Goal: Task Accomplishment & Management: Manage account settings

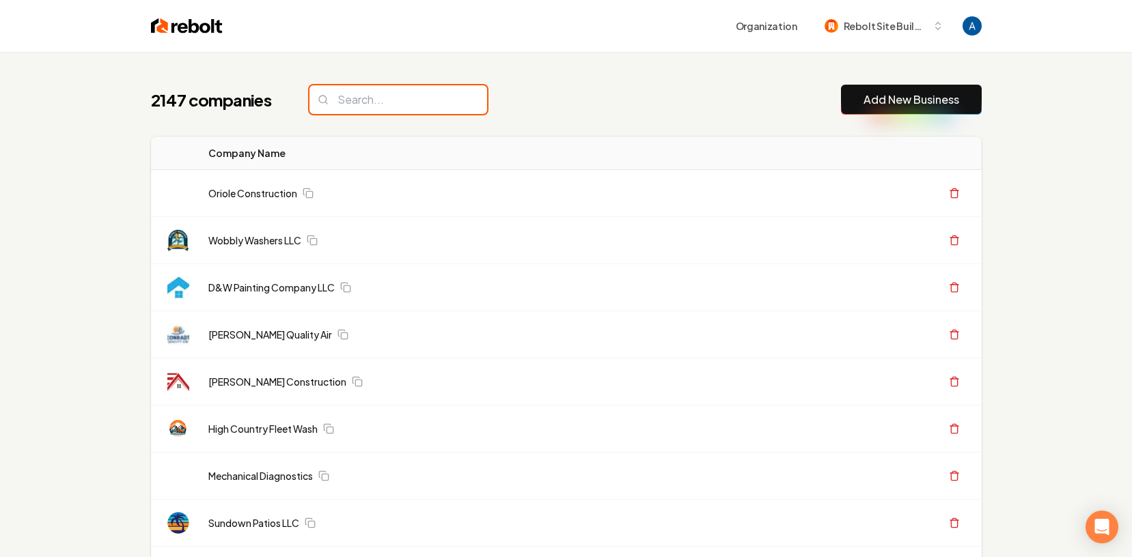
click at [406, 98] on input "search" at bounding box center [398, 99] width 178 height 29
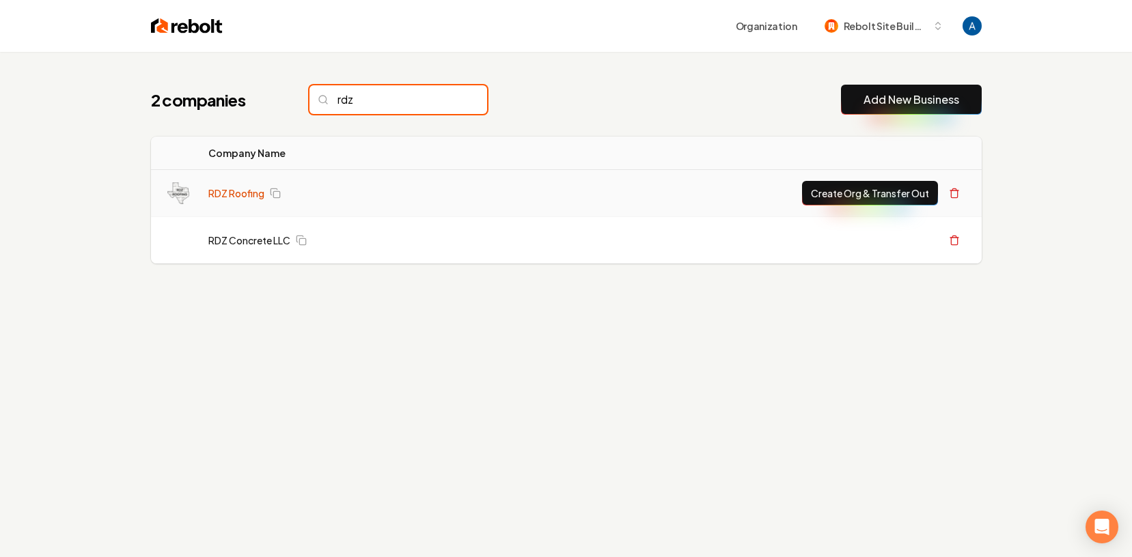
type input "rdz"
click at [223, 199] on link "RDZ Roofing" at bounding box center [236, 194] width 56 height 14
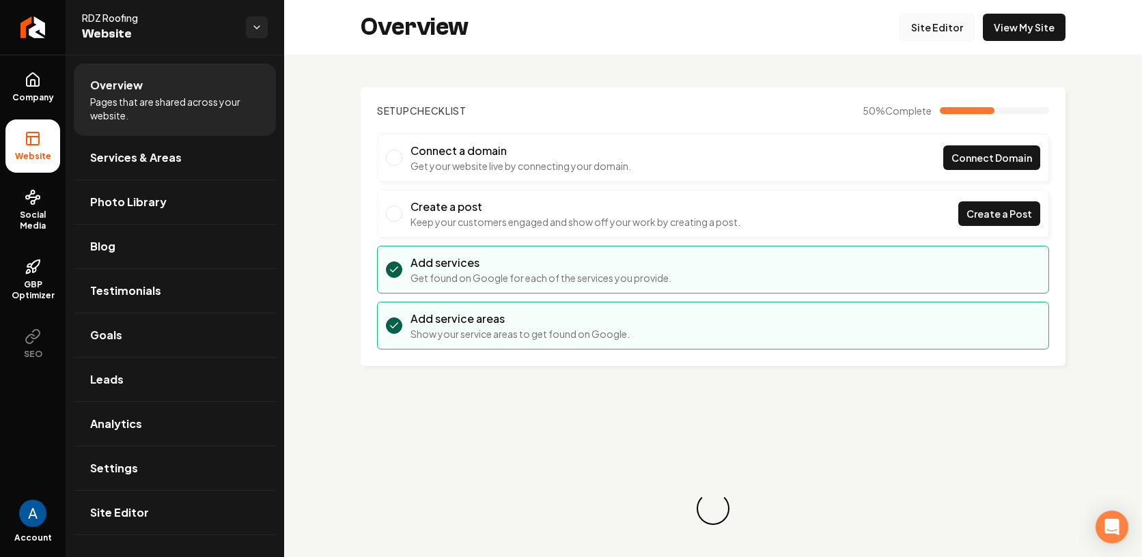
click at [924, 27] on link "Site Editor" at bounding box center [937, 27] width 75 height 27
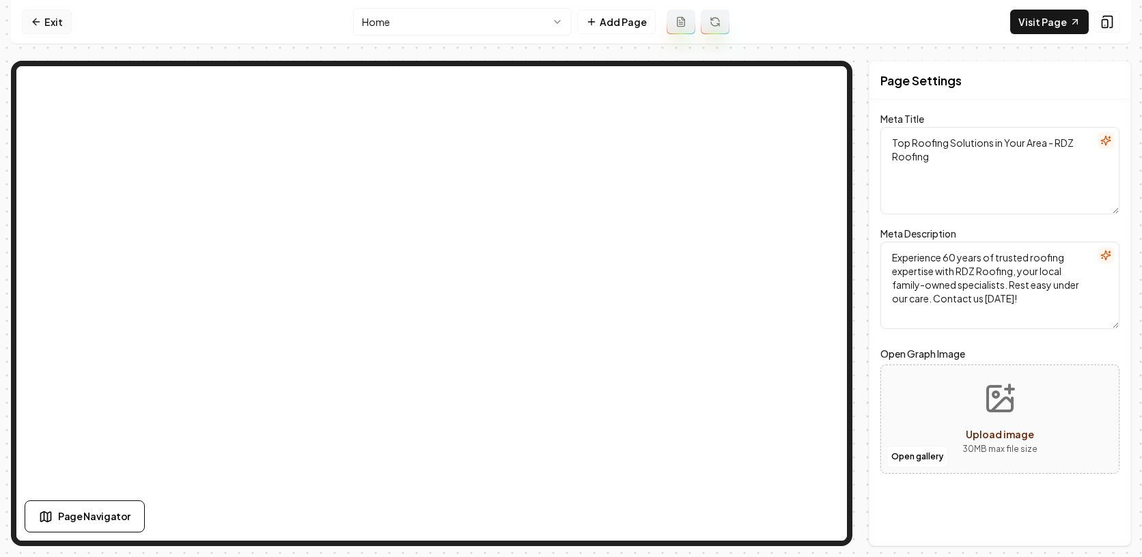
click at [40, 19] on icon at bounding box center [36, 21] width 11 height 11
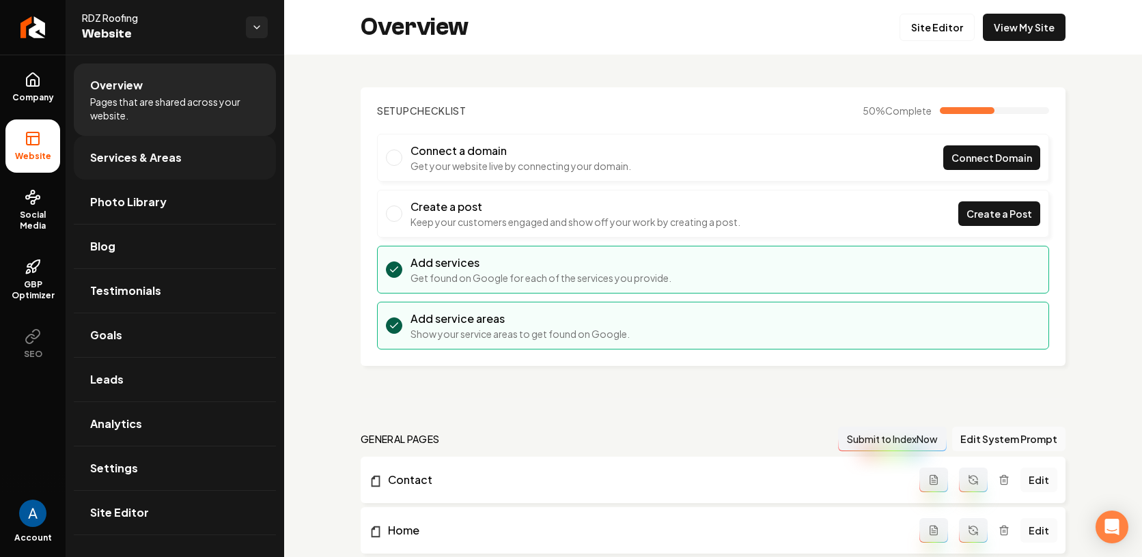
click at [145, 155] on span "Services & Areas" at bounding box center [136, 158] width 92 height 16
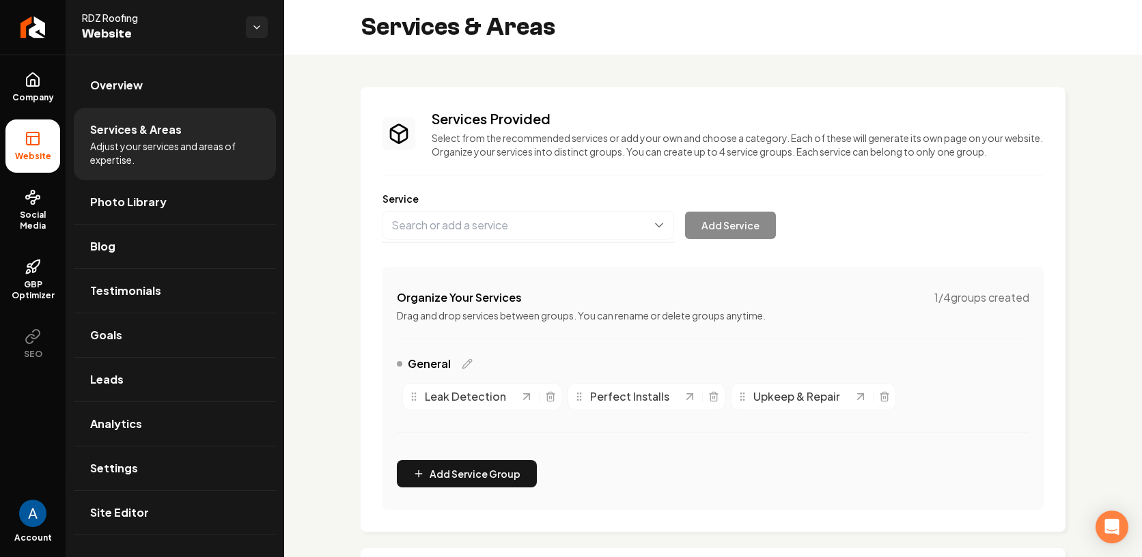
click at [489, 230] on button "Main content area" at bounding box center [529, 225] width 292 height 29
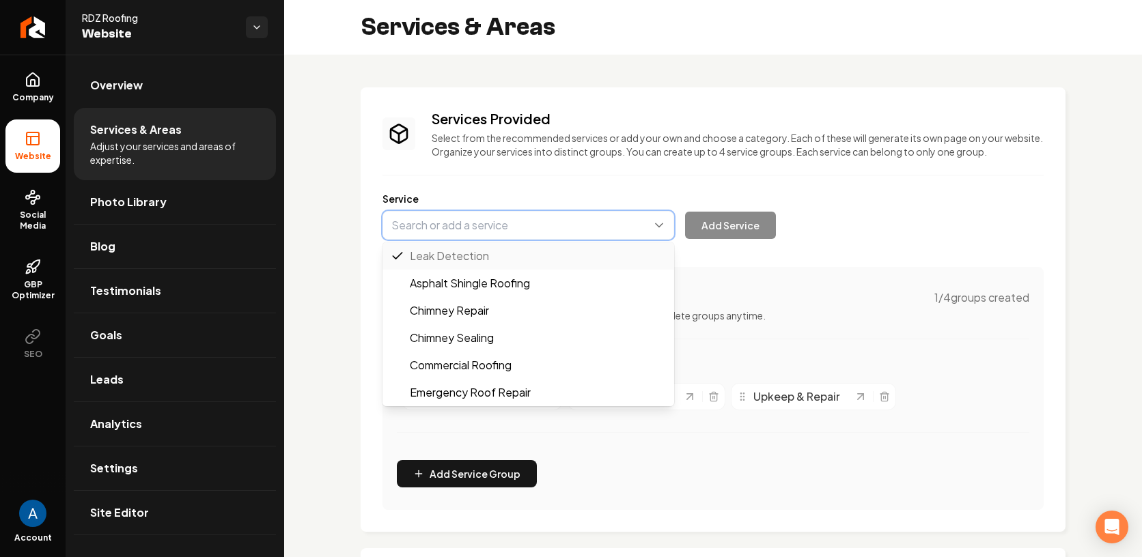
type input "Asphalt Shingle Roofing"
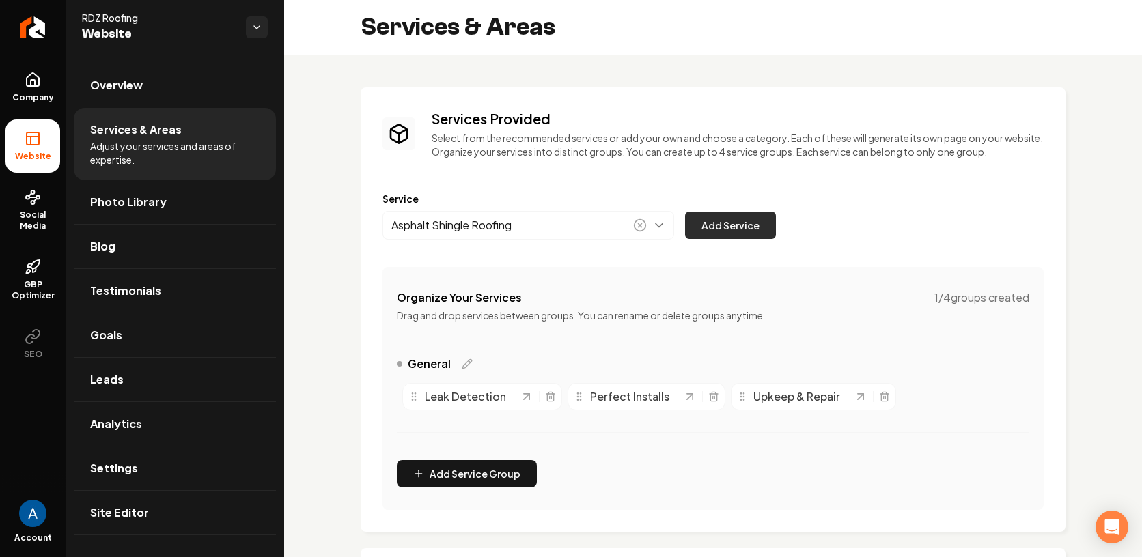
click at [726, 236] on button "Add Service" at bounding box center [730, 225] width 91 height 27
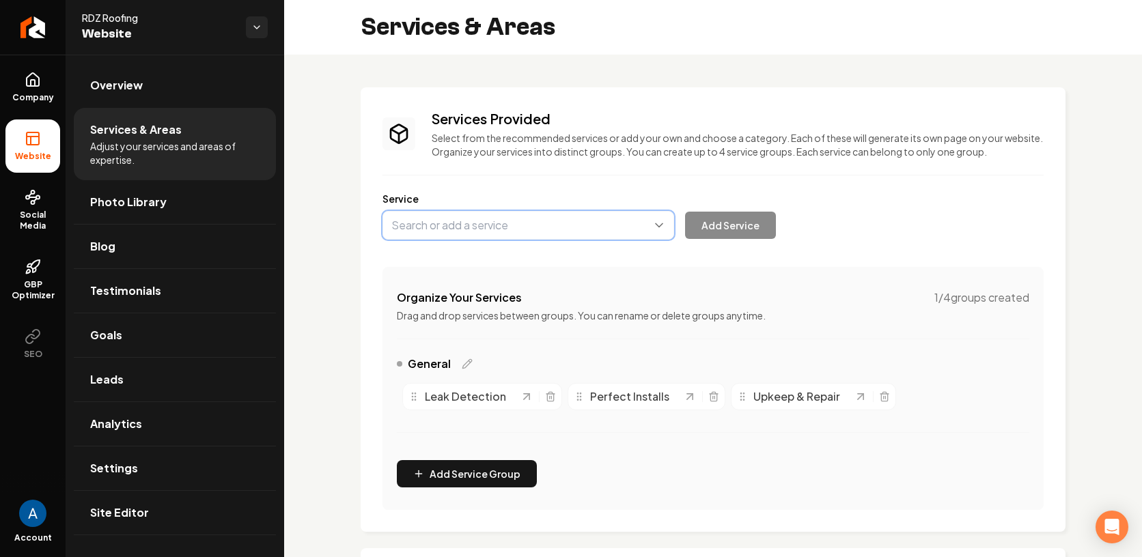
click at [513, 226] on button "Main content area" at bounding box center [529, 225] width 292 height 29
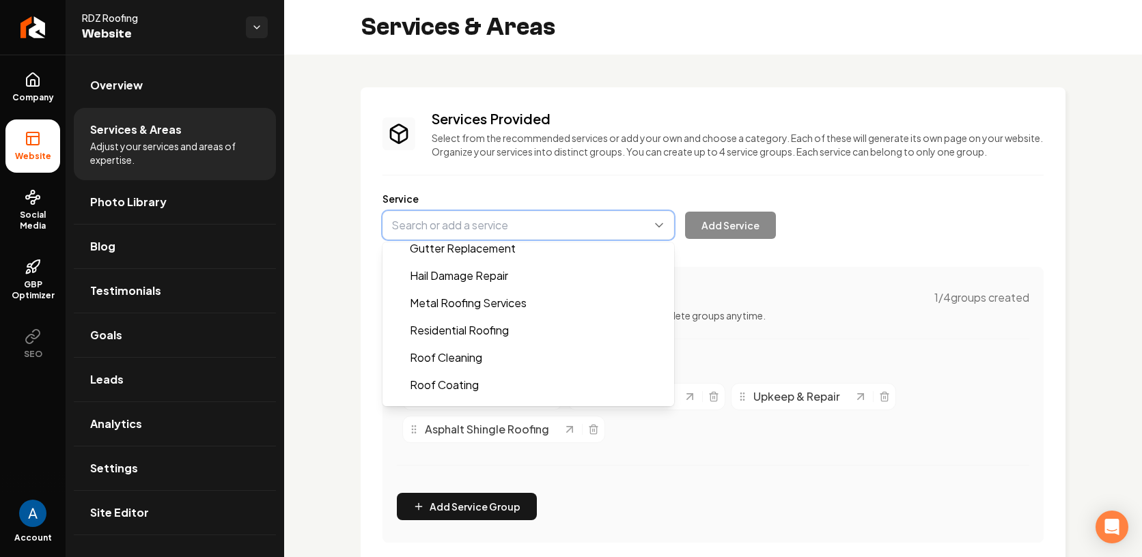
scroll to position [339, 0]
type input "Residential Roofing"
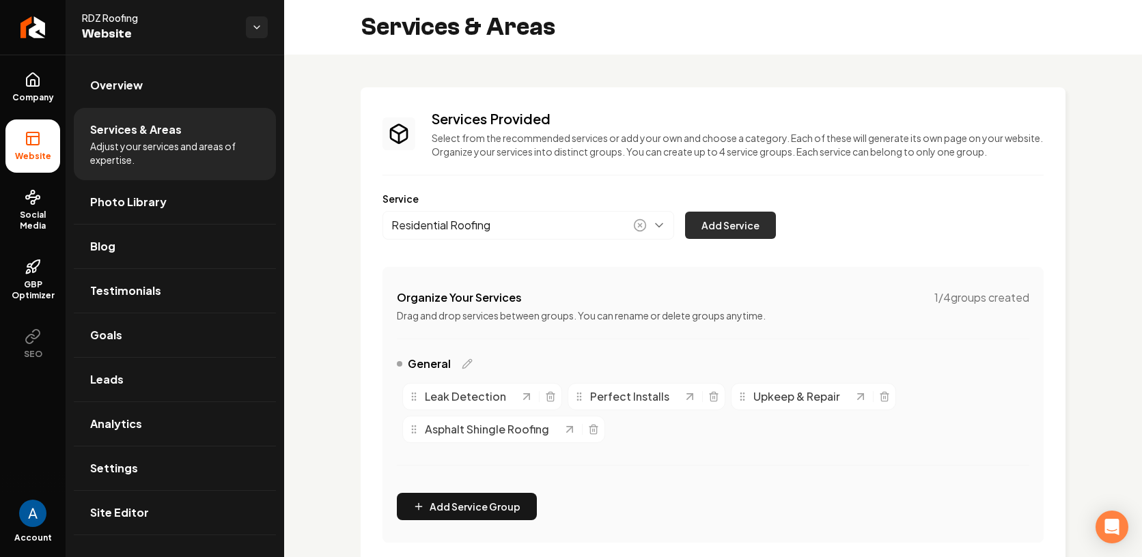
click at [746, 234] on button "Add Service" at bounding box center [730, 225] width 91 height 27
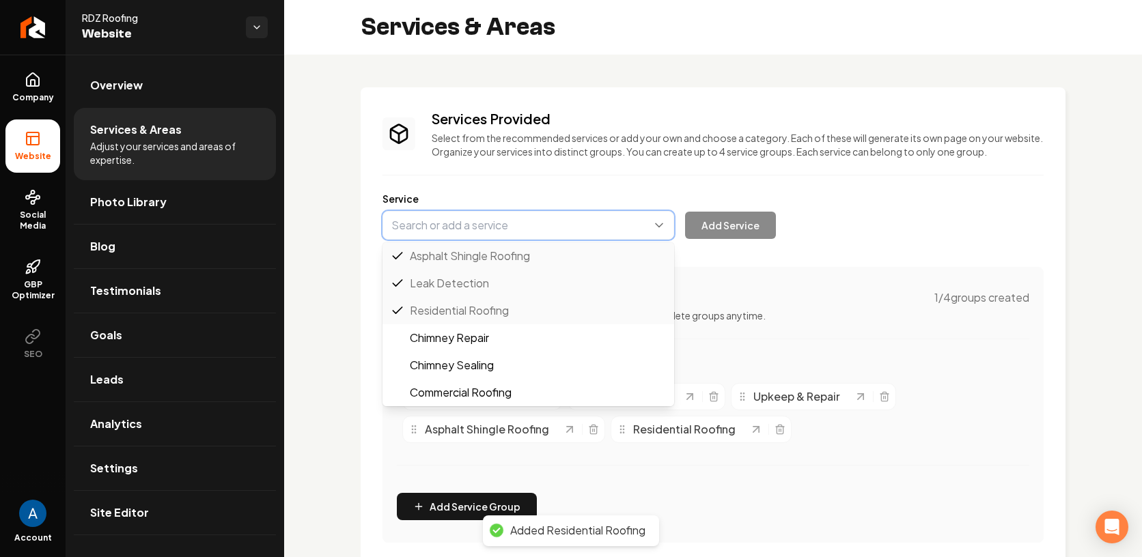
click at [529, 232] on button "Main content area" at bounding box center [529, 225] width 292 height 29
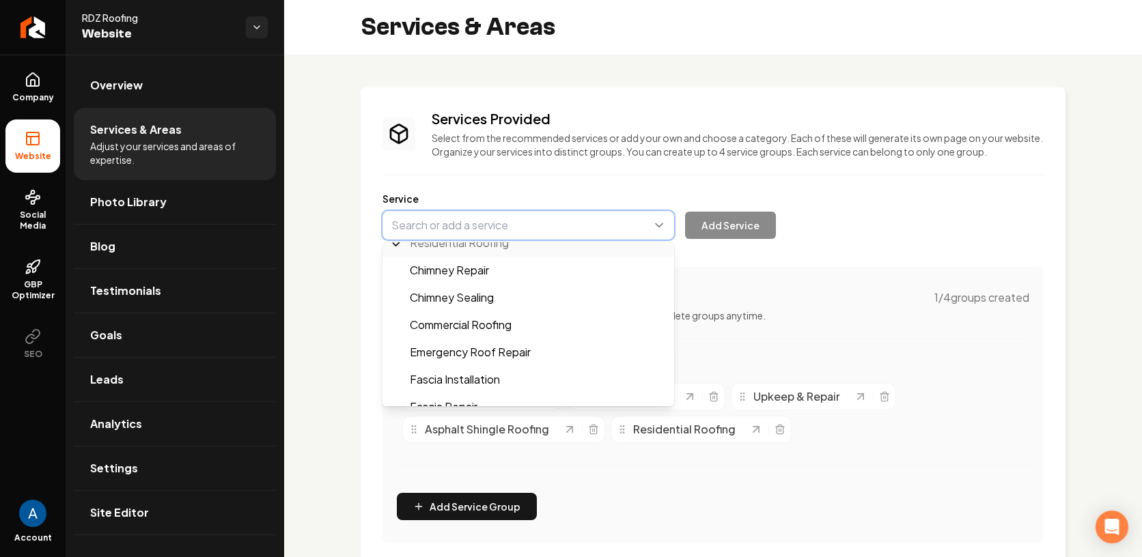
scroll to position [43, 0]
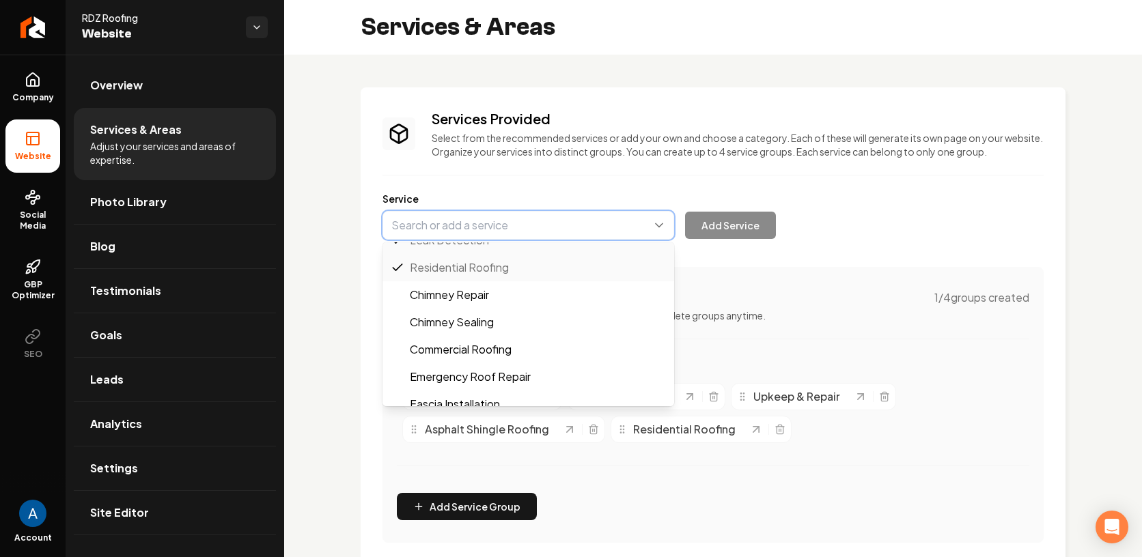
type input "Commercial Roofing"
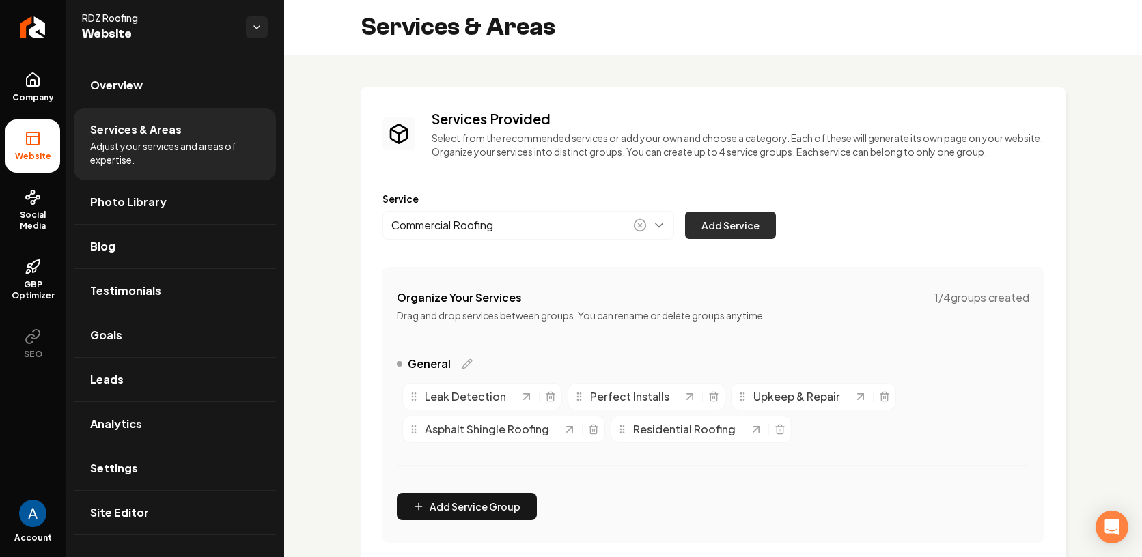
click at [735, 220] on button "Add Service" at bounding box center [730, 225] width 91 height 27
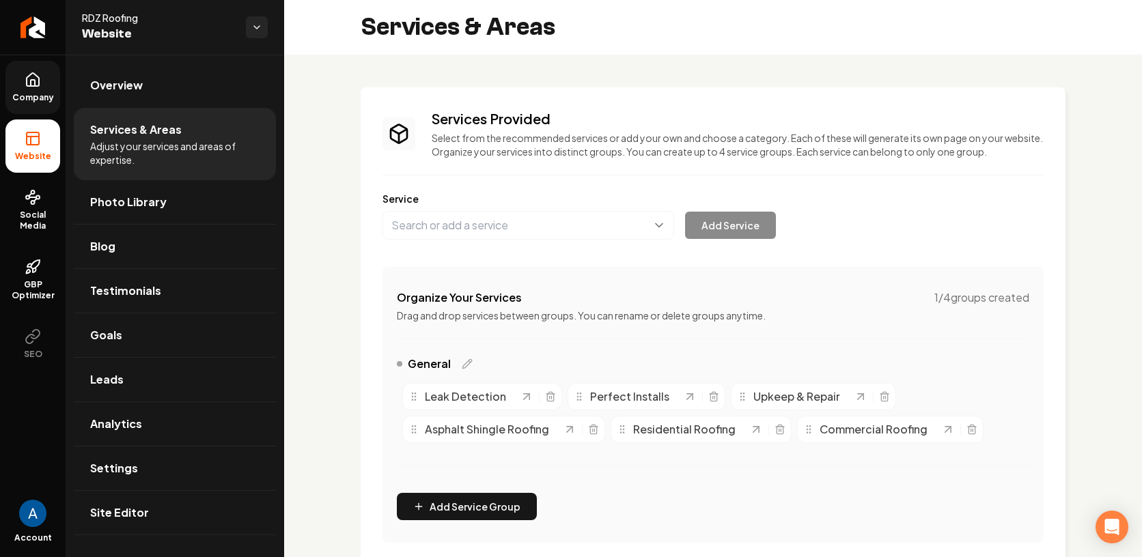
click at [34, 99] on span "Company" at bounding box center [33, 97] width 53 height 11
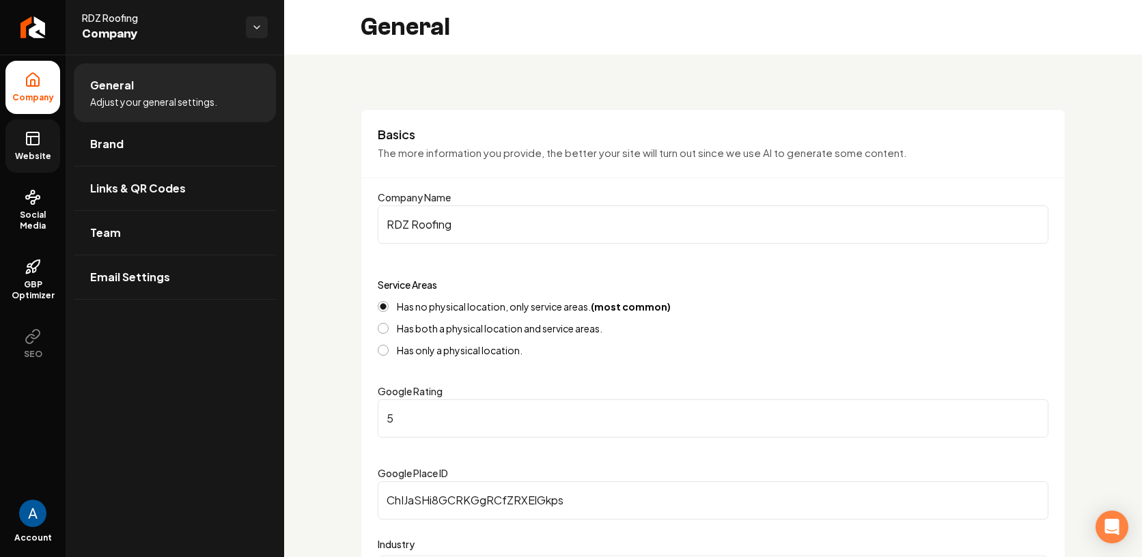
click at [27, 146] on icon at bounding box center [33, 138] width 16 height 16
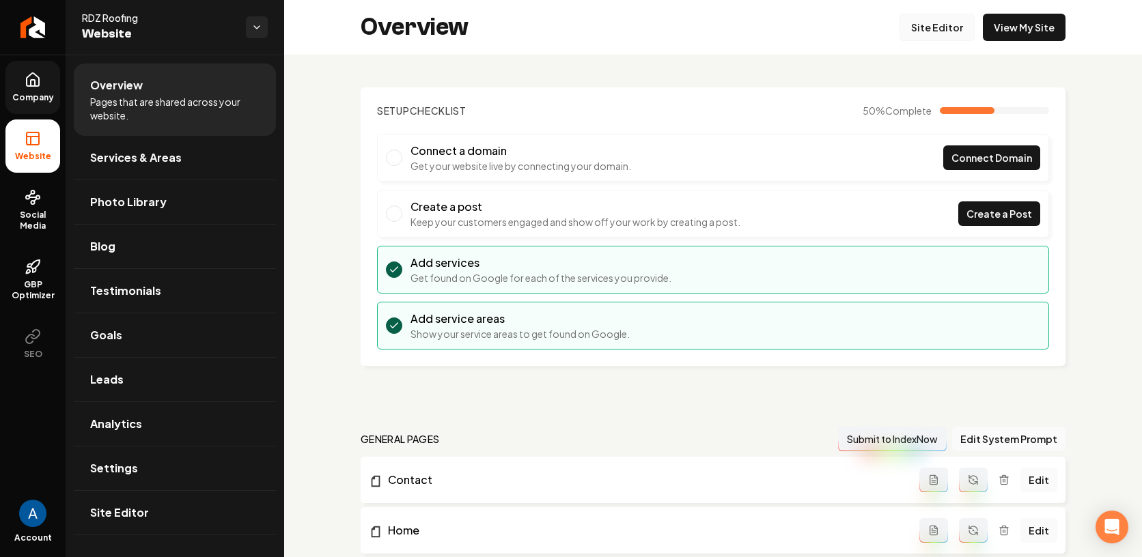
click at [924, 29] on link "Site Editor" at bounding box center [937, 27] width 75 height 27
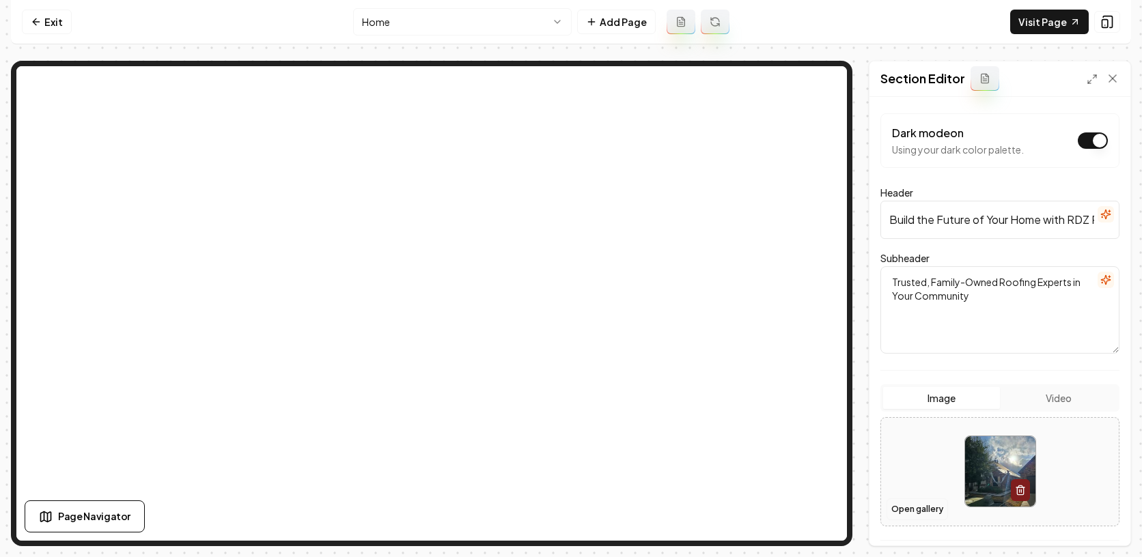
click at [926, 509] on button "Open gallery" at bounding box center [917, 510] width 61 height 22
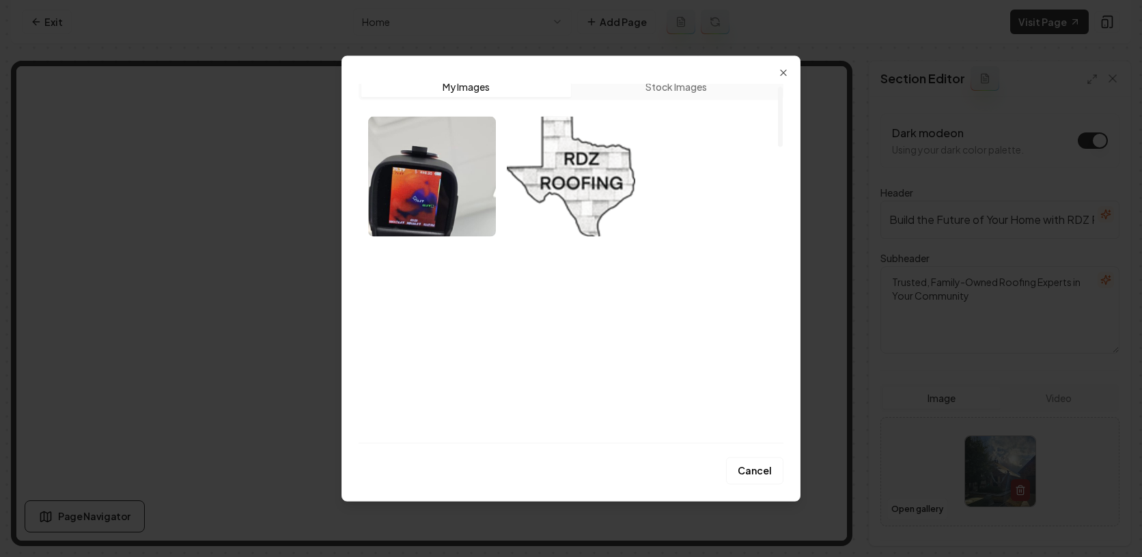
scroll to position [187, 0]
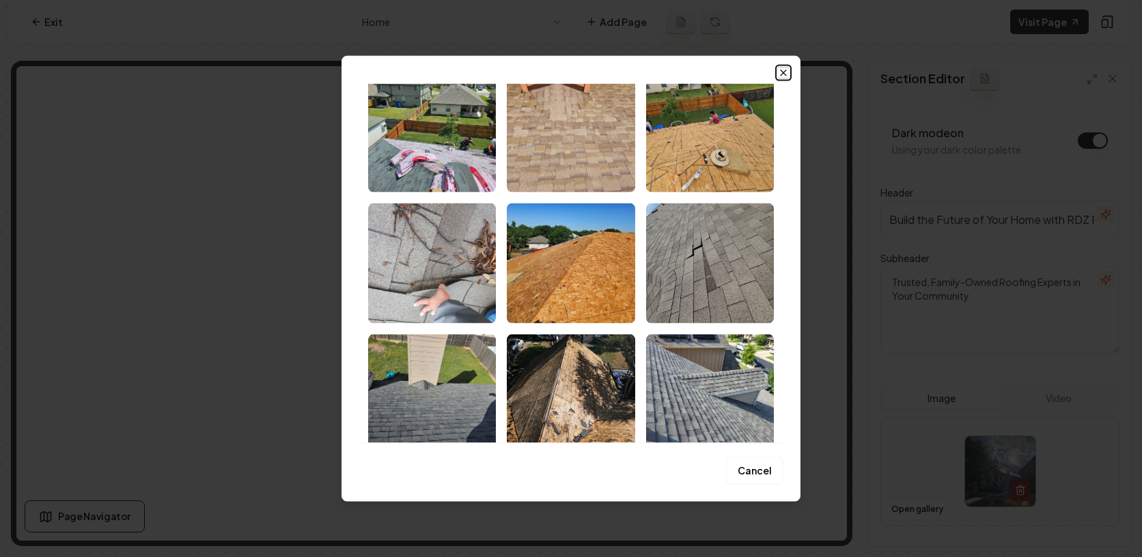
click at [787, 69] on icon "button" at bounding box center [783, 73] width 11 height 11
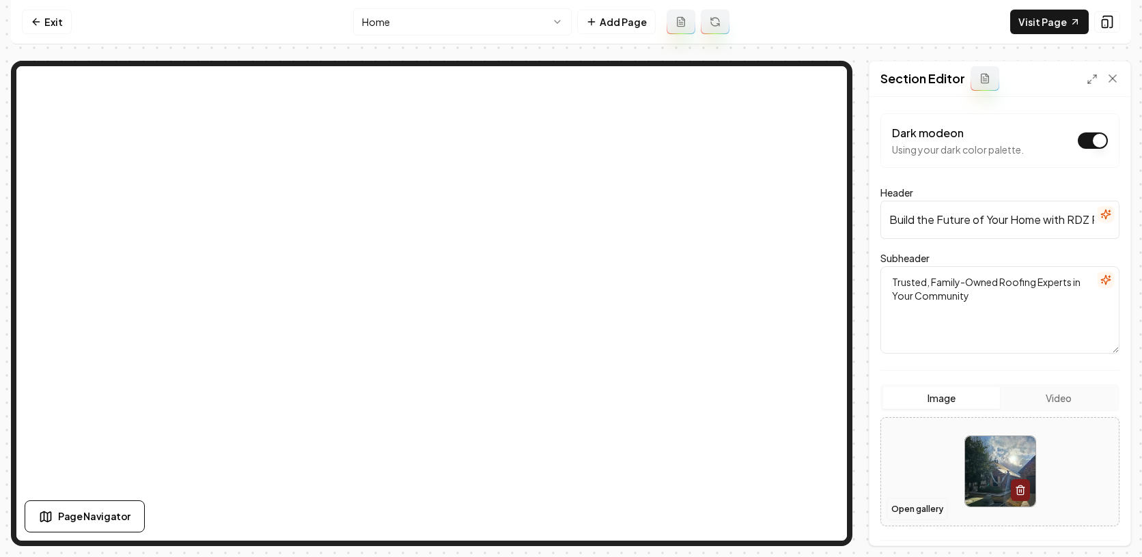
click at [915, 507] on button "Open gallery" at bounding box center [917, 510] width 61 height 22
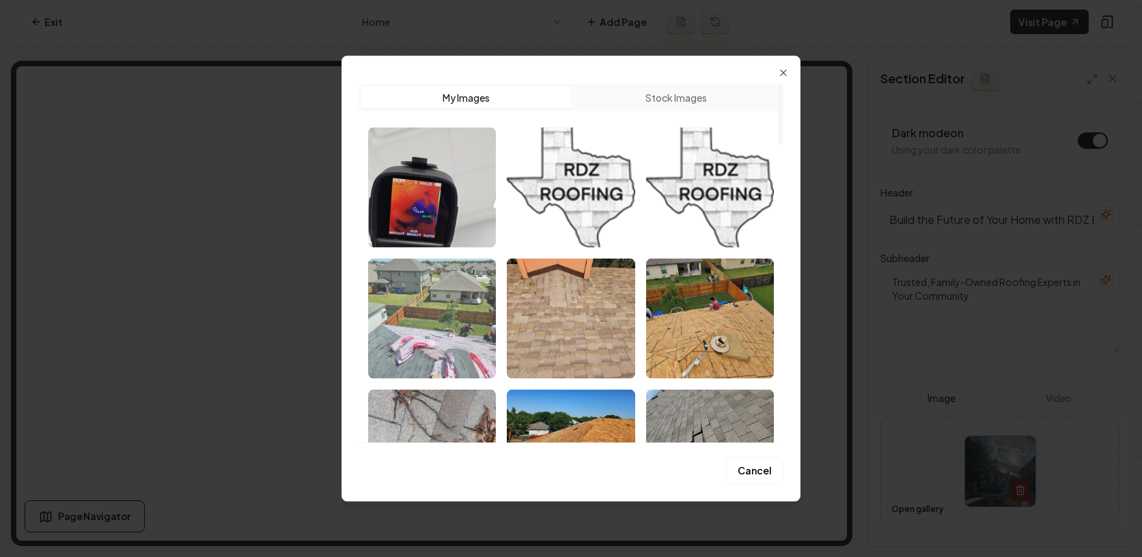
click at [400, 315] on img "Select image image_68adb48d5c7cd75eb86334e8.jpeg" at bounding box center [432, 319] width 128 height 120
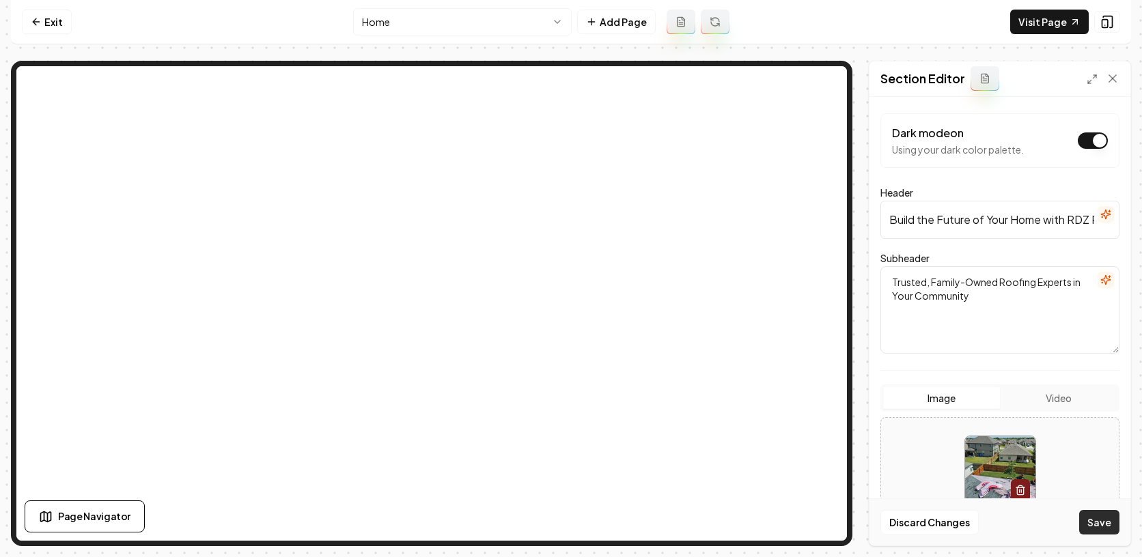
click at [1098, 528] on button "Save" at bounding box center [1099, 522] width 40 height 25
click at [920, 504] on button "Open gallery" at bounding box center [917, 510] width 61 height 22
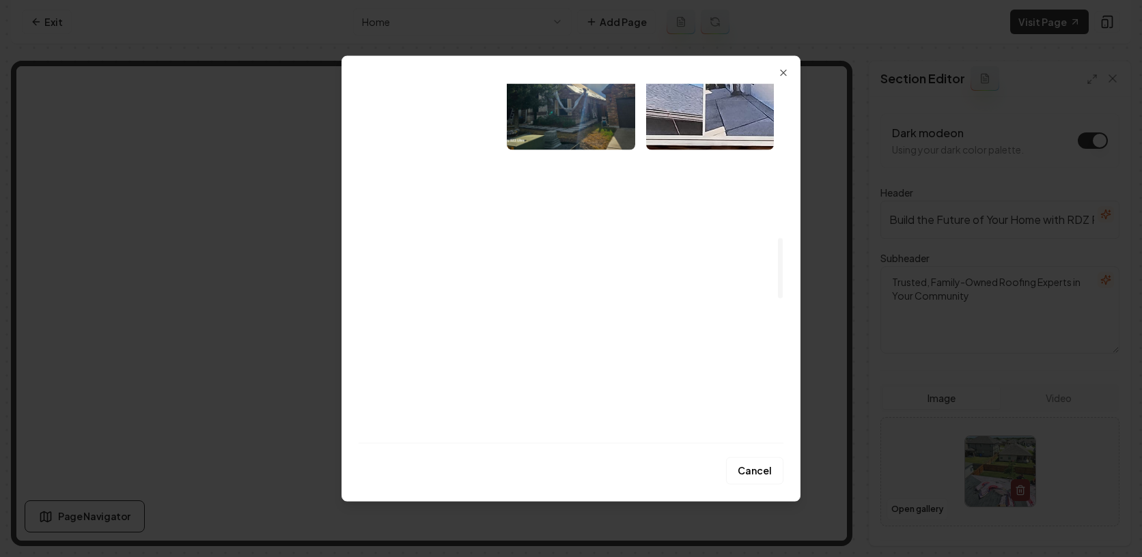
scroll to position [1043, 0]
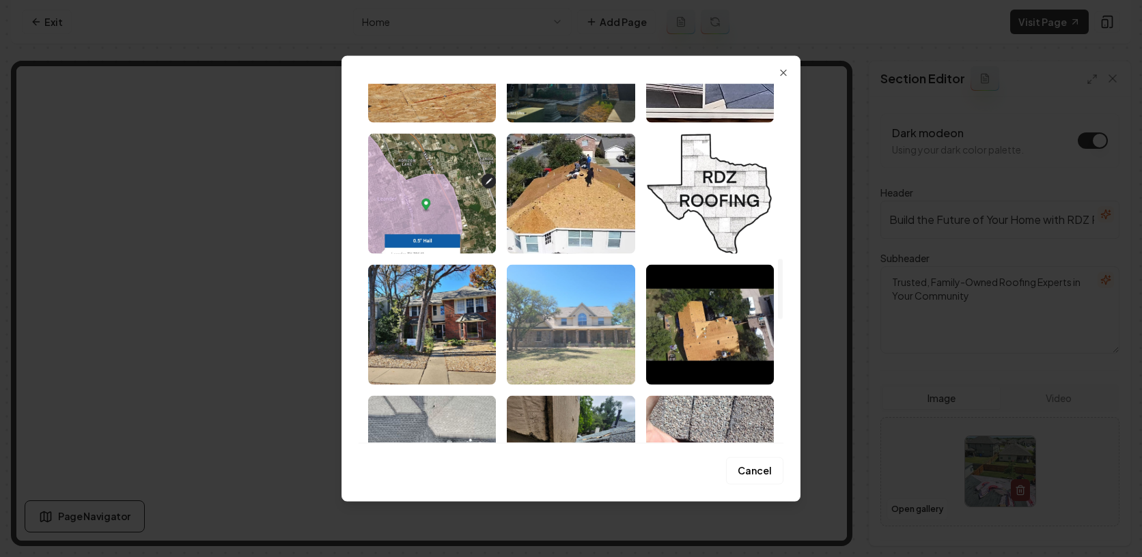
click at [577, 344] on img "Select image image_68adb48b5c7cd75eb86328de.jpeg" at bounding box center [571, 325] width 128 height 120
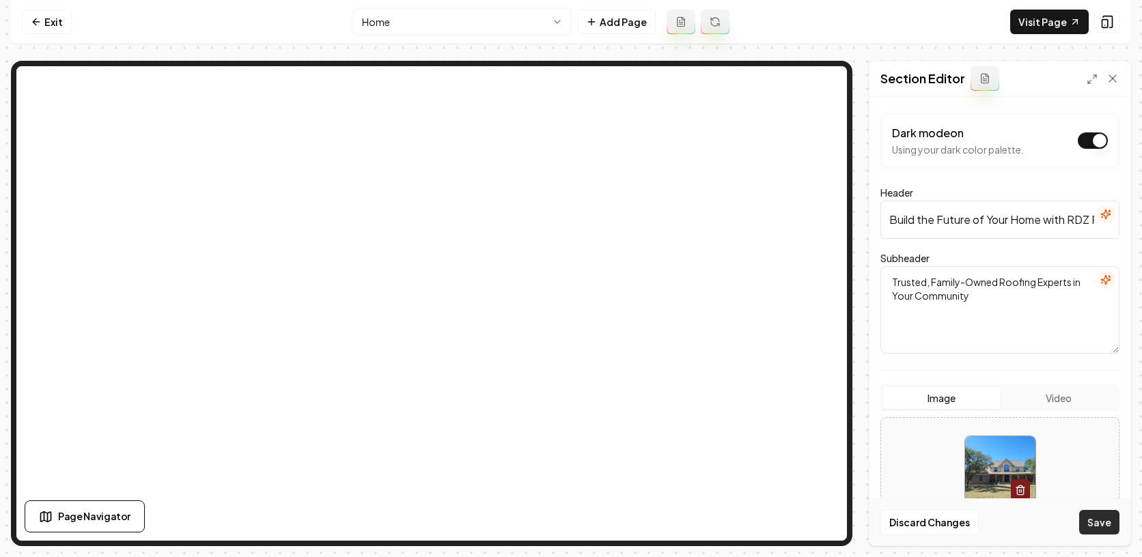
click at [1117, 526] on button "Save" at bounding box center [1099, 522] width 40 height 25
click at [1028, 27] on link "Visit Page" at bounding box center [1049, 22] width 79 height 25
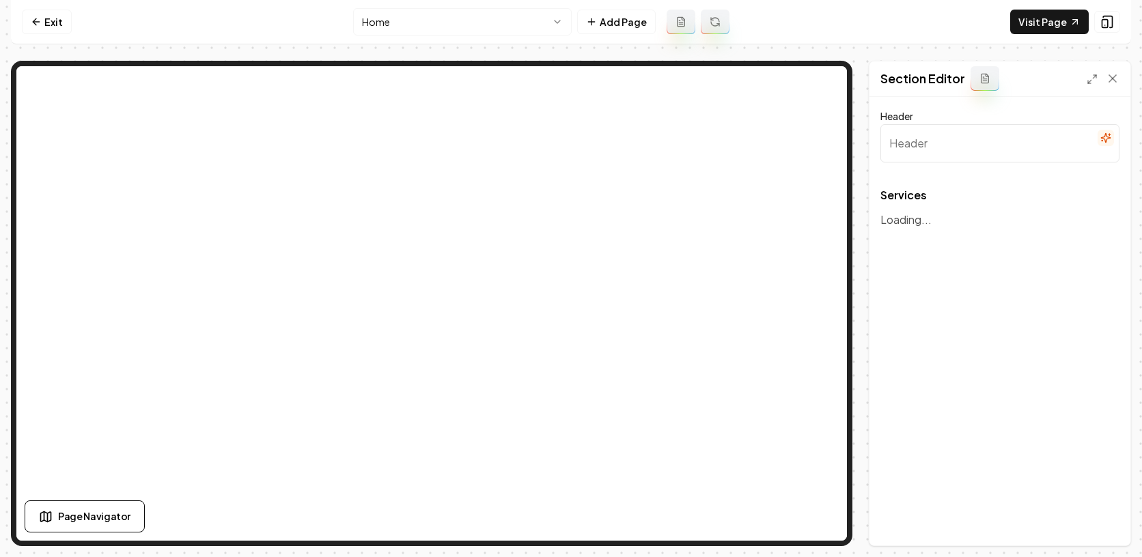
type input "Our Roofing Services"
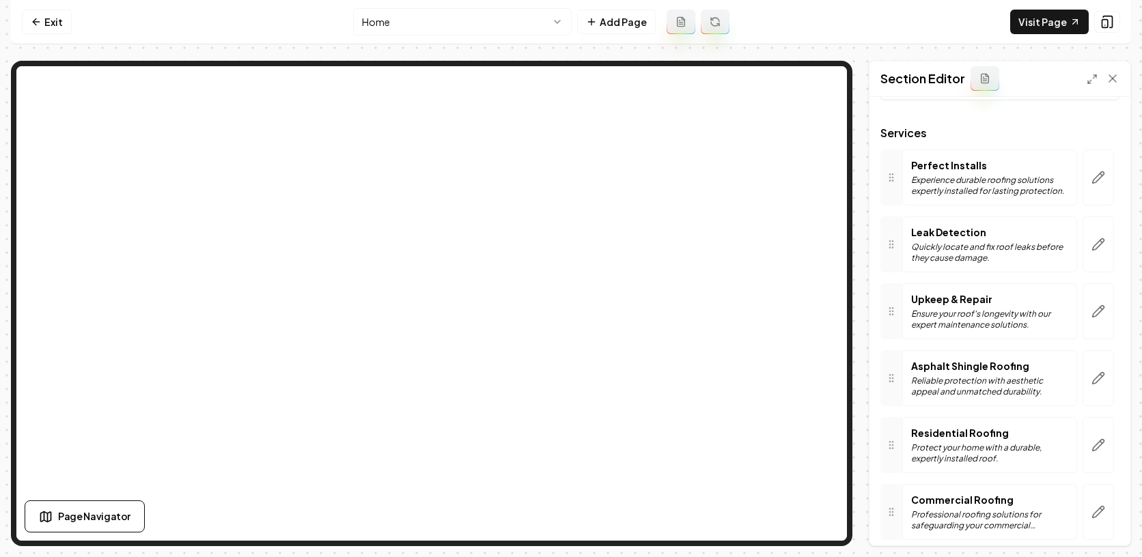
scroll to position [93, 0]
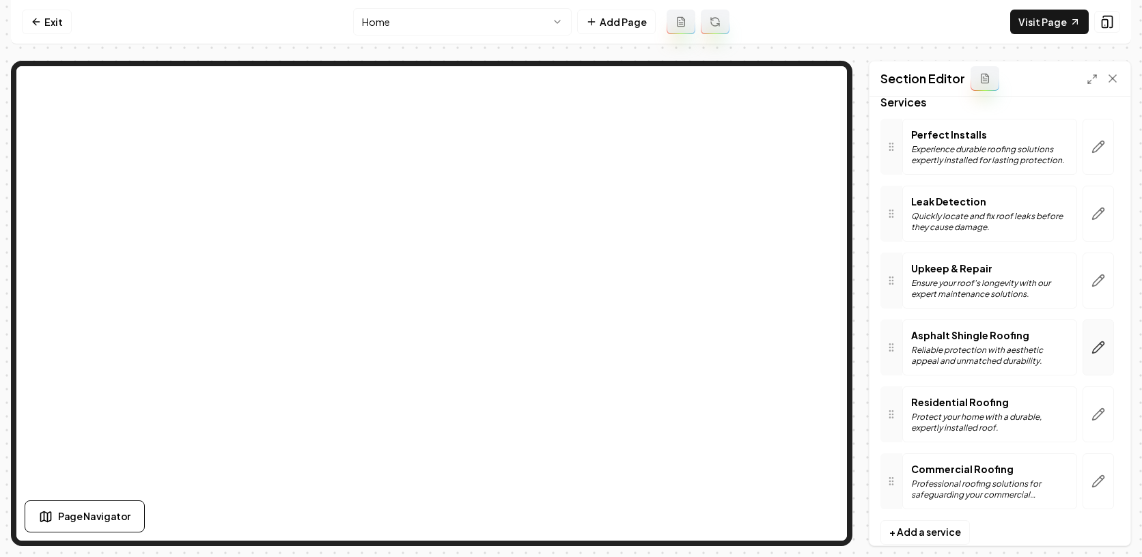
click at [1096, 349] on button "button" at bounding box center [1098, 348] width 31 height 56
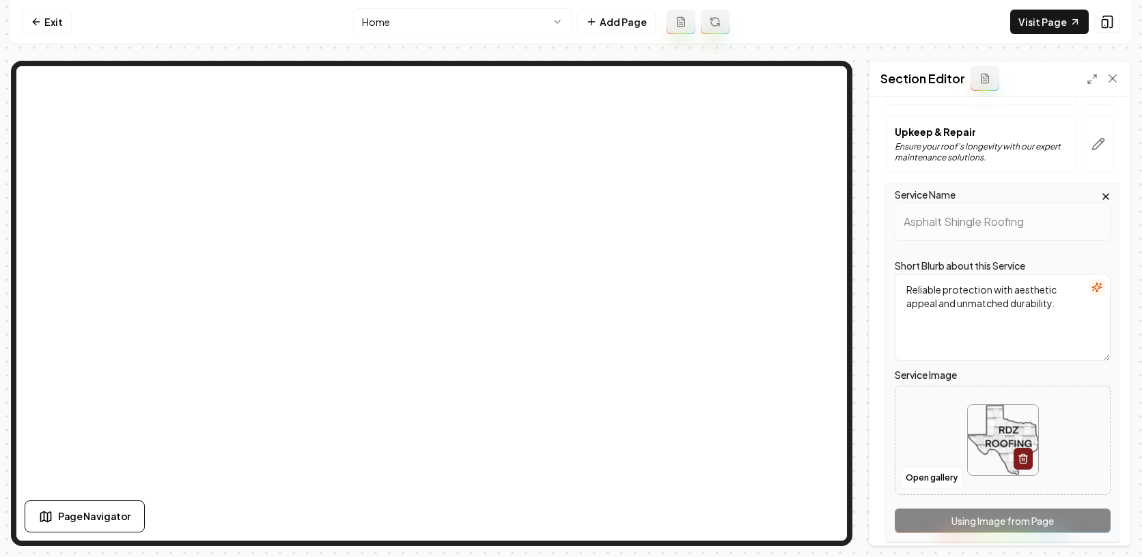
scroll to position [255, 0]
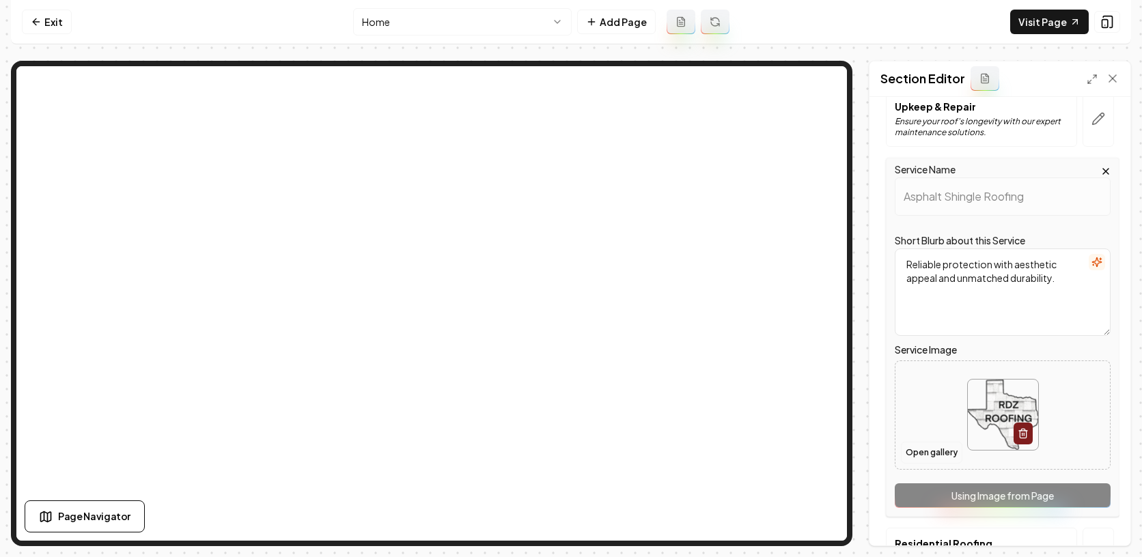
click at [921, 452] on button "Open gallery" at bounding box center [931, 453] width 61 height 22
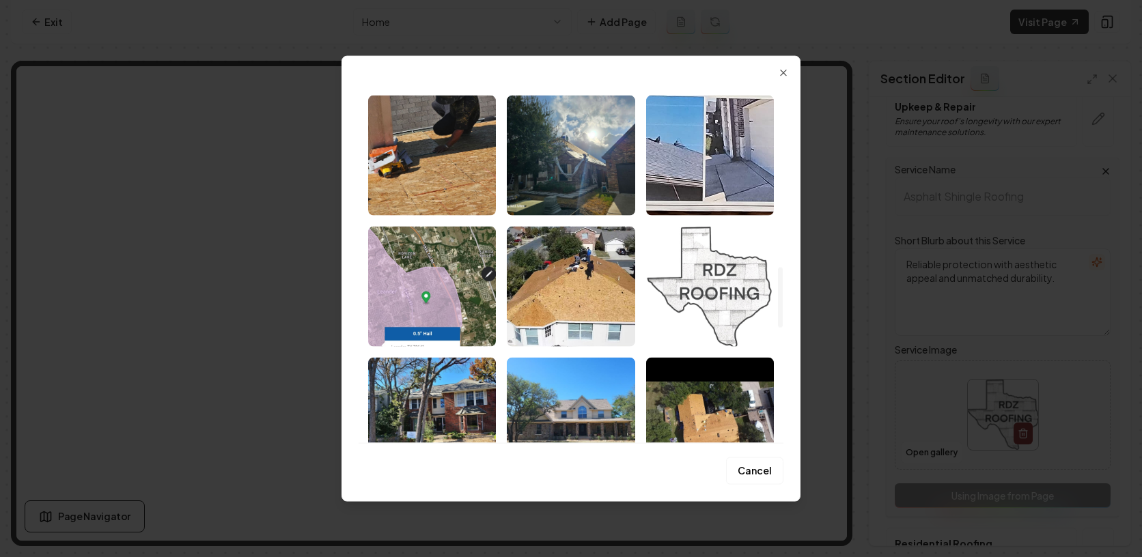
scroll to position [1110, 0]
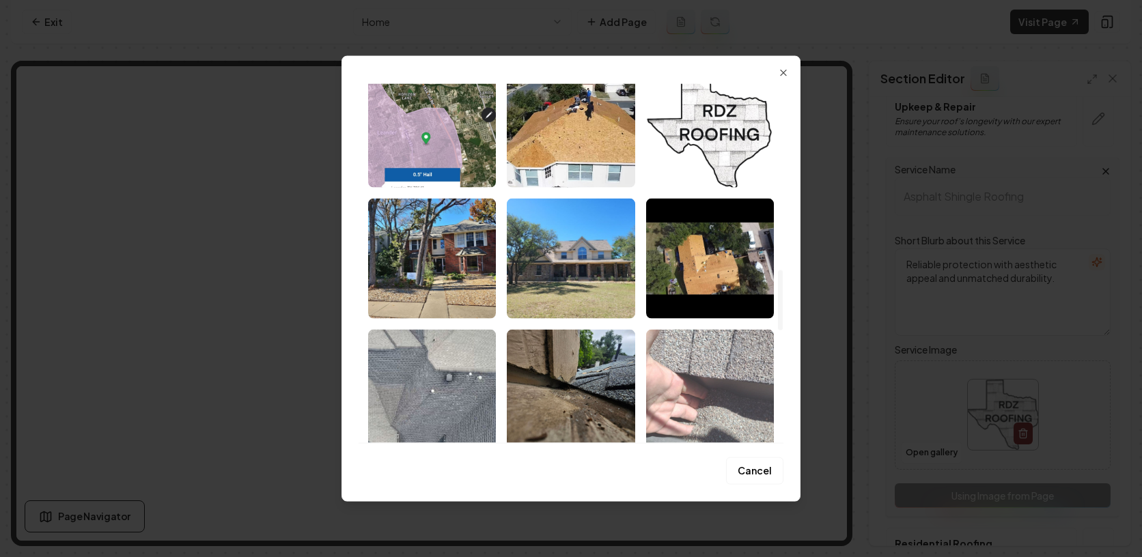
click at [712, 353] on img "Select image image_68adb48c5c7cd75eb8632dfb.jpeg" at bounding box center [710, 390] width 128 height 120
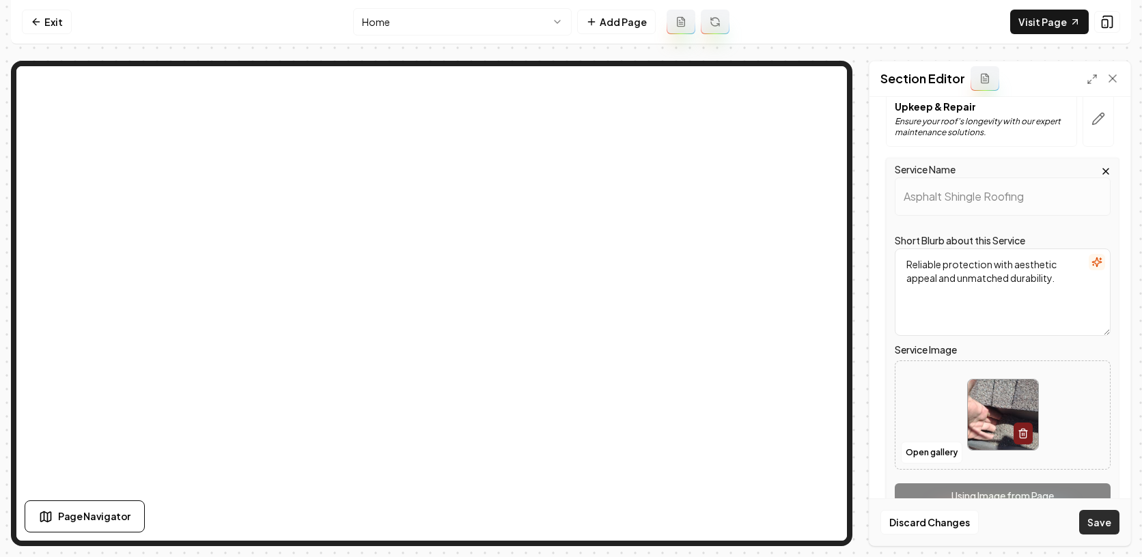
click at [1092, 515] on button "Save" at bounding box center [1099, 522] width 40 height 25
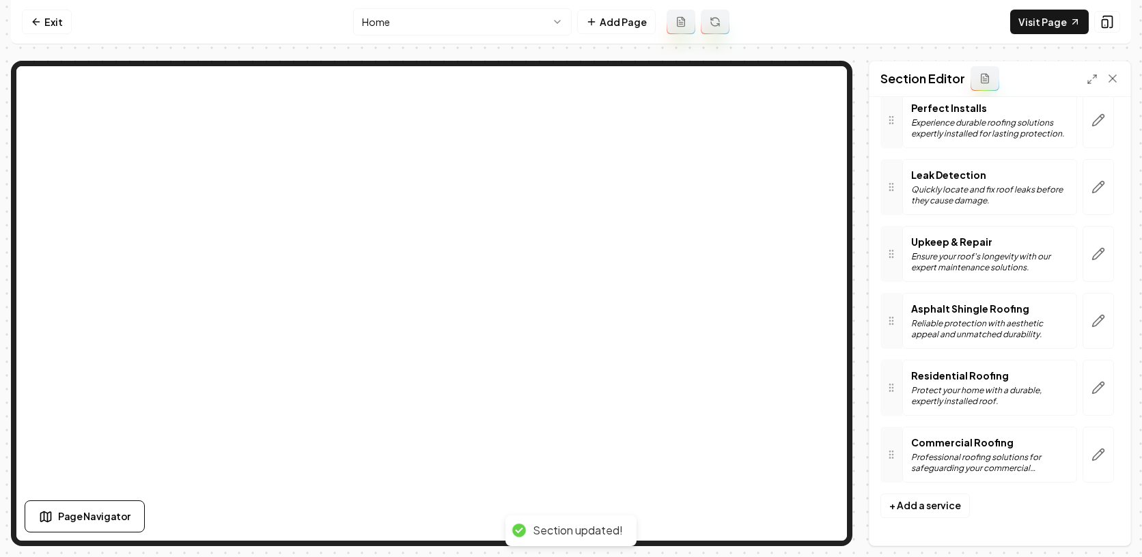
scroll to position [120, 0]
click at [42, 25] on link "Exit" at bounding box center [47, 22] width 50 height 25
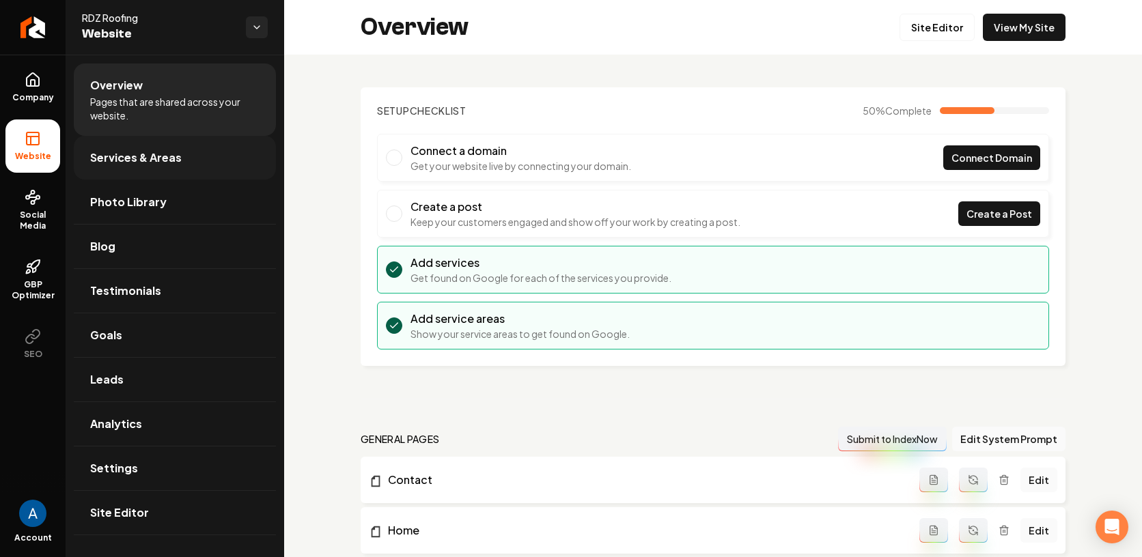
click at [145, 144] on link "Services & Areas" at bounding box center [175, 158] width 202 height 44
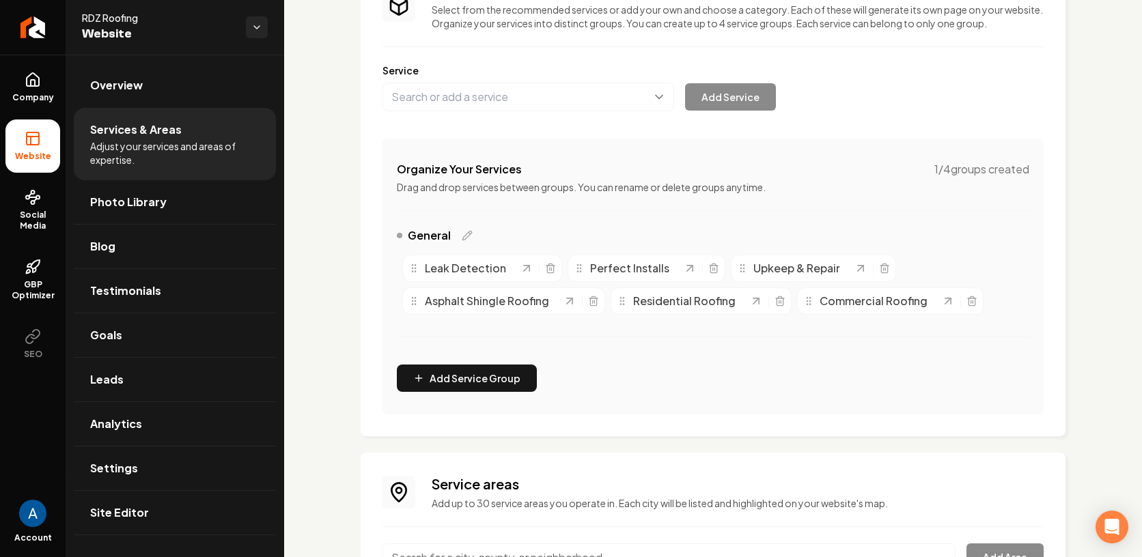
scroll to position [262, 0]
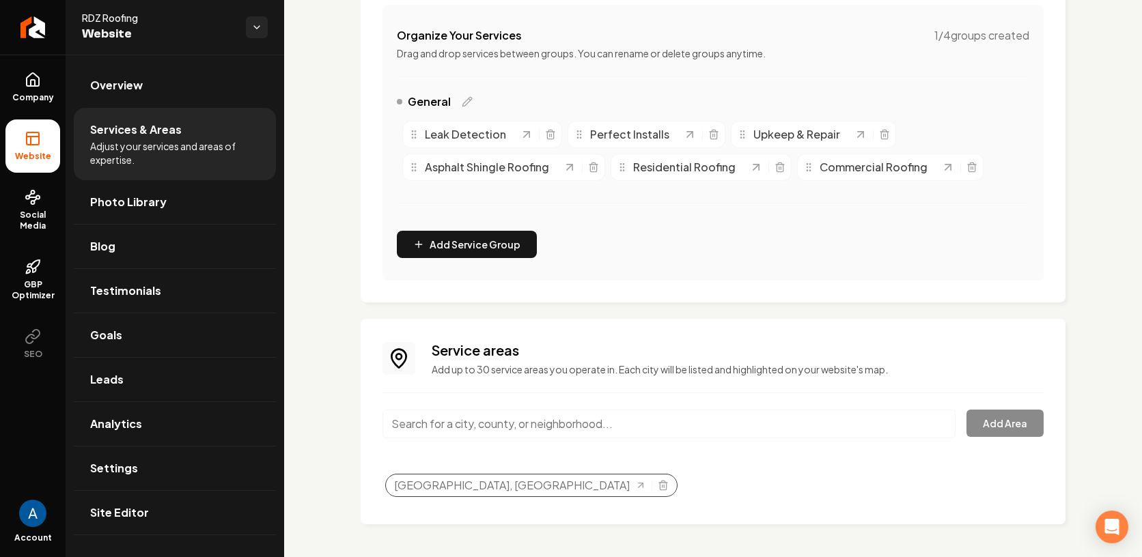
click at [541, 491] on div "[GEOGRAPHIC_DATA], [GEOGRAPHIC_DATA]" at bounding box center [531, 485] width 292 height 23
click at [658, 484] on icon "Selected tags" at bounding box center [663, 485] width 11 height 11
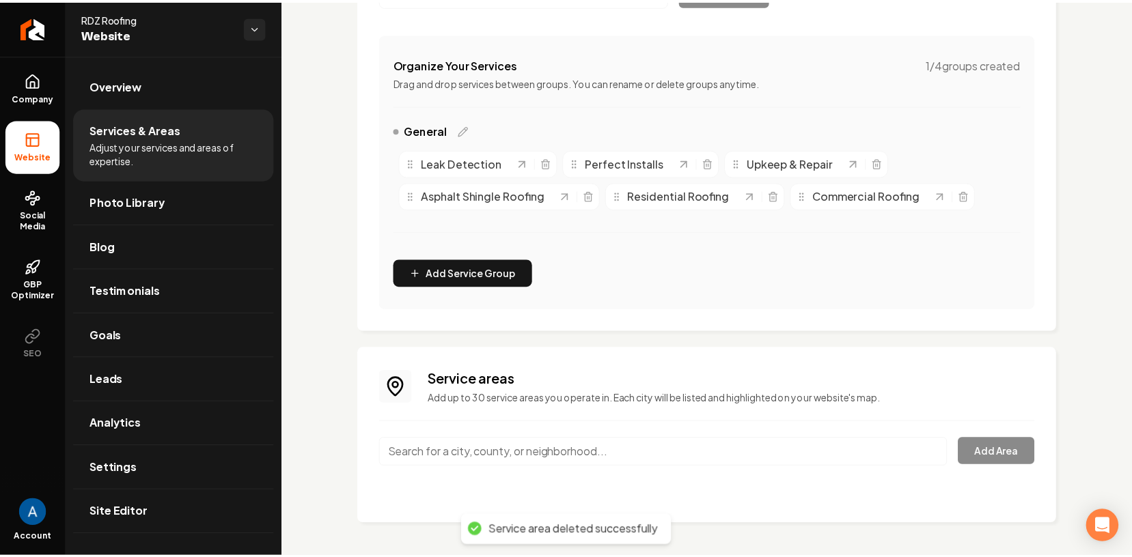
scroll to position [234, 0]
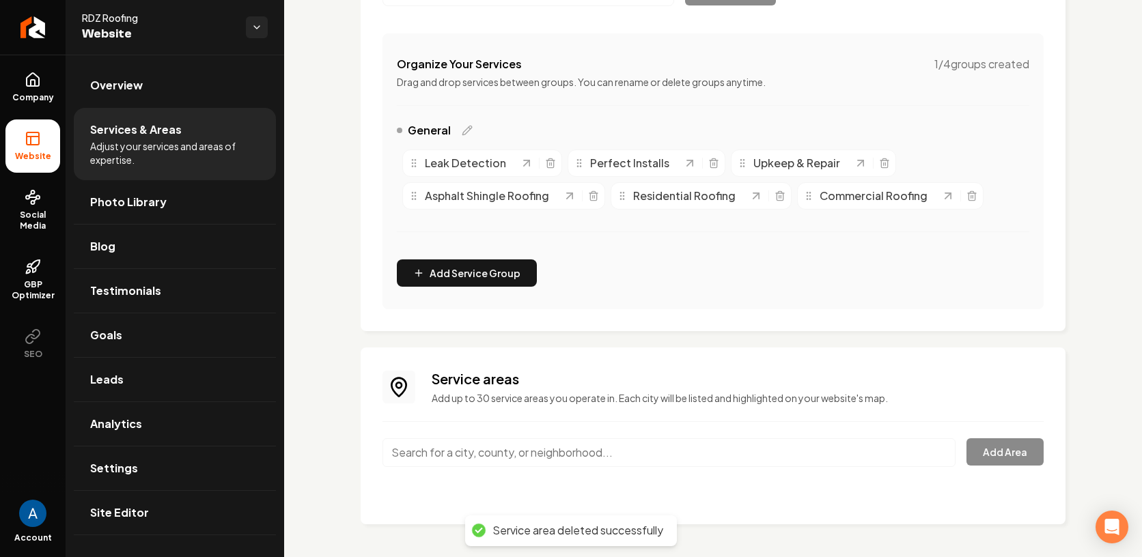
click at [568, 456] on input "Main content area" at bounding box center [669, 453] width 573 height 29
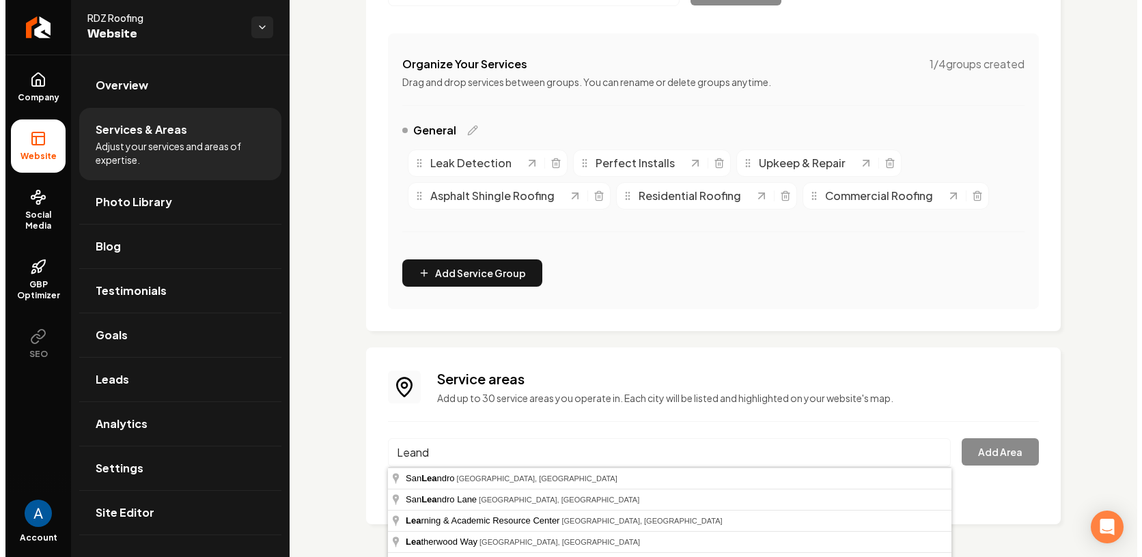
scroll to position [247, 0]
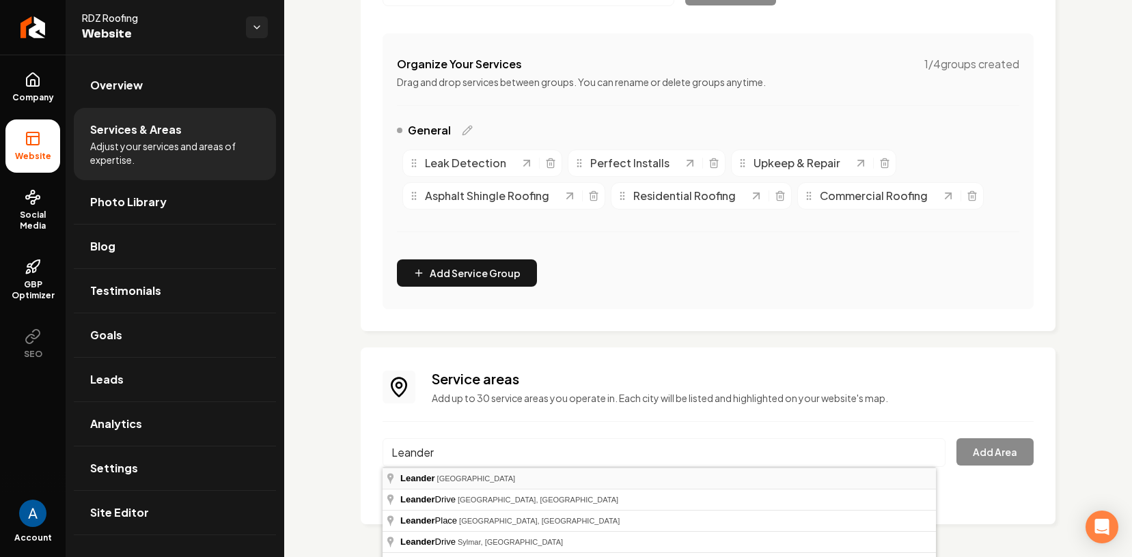
type input "Leander, [GEOGRAPHIC_DATA]"
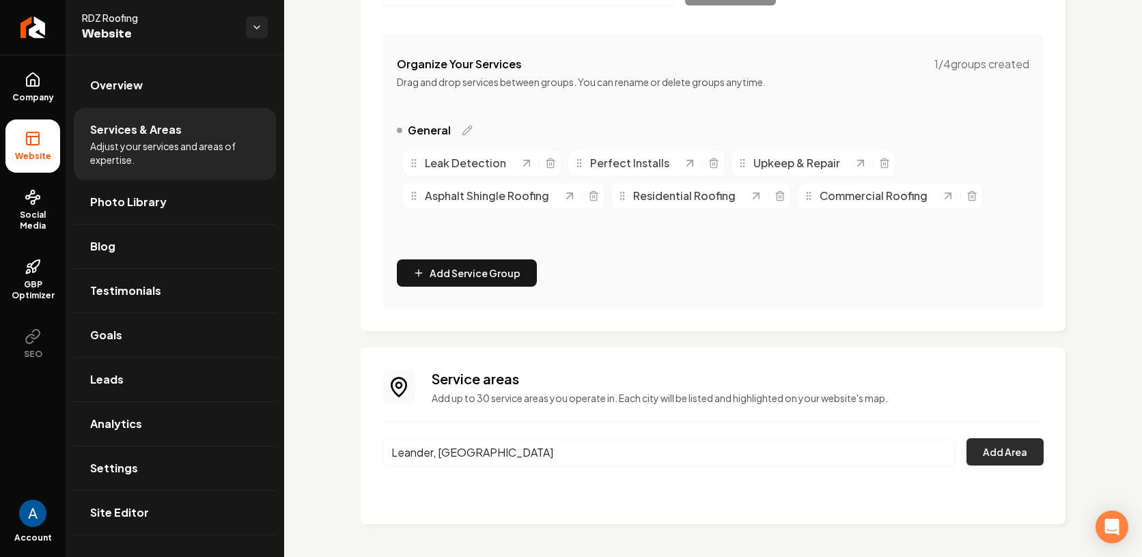
click at [986, 454] on button "Add Area" at bounding box center [1005, 452] width 77 height 27
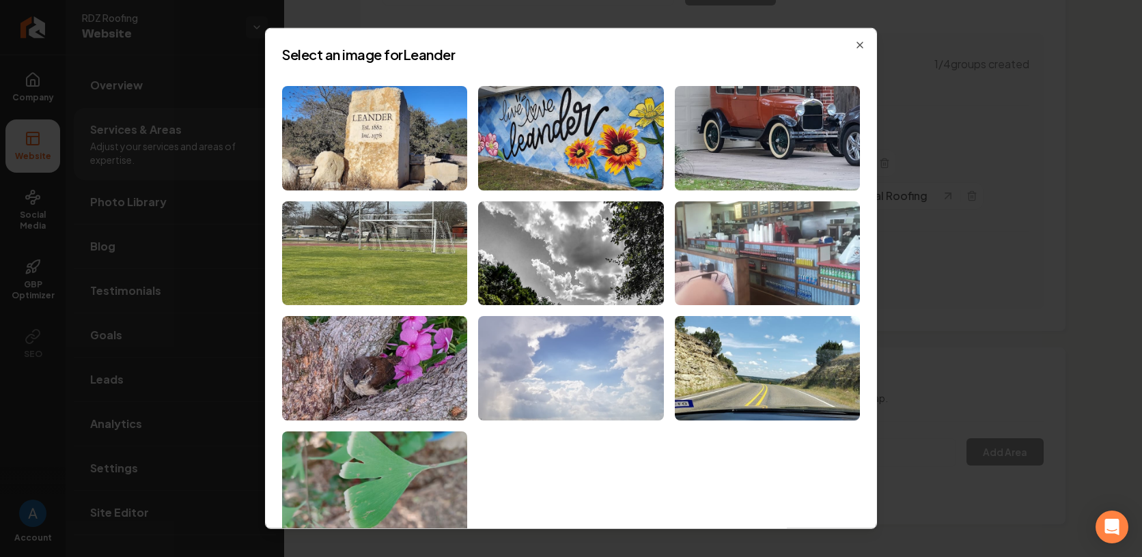
click at [536, 376] on img at bounding box center [570, 368] width 185 height 105
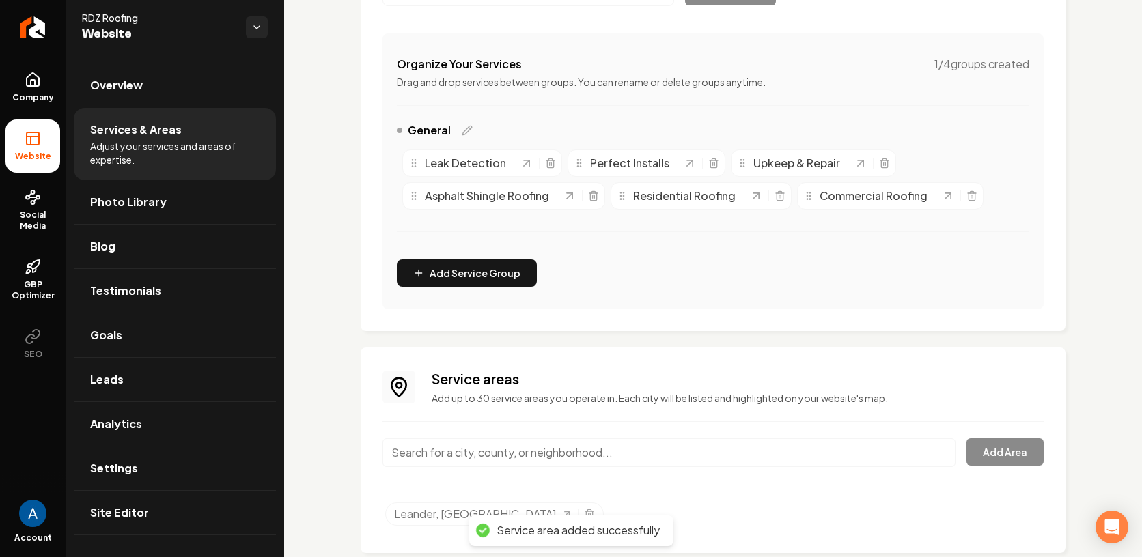
click at [496, 452] on input "Main content area" at bounding box center [669, 453] width 573 height 29
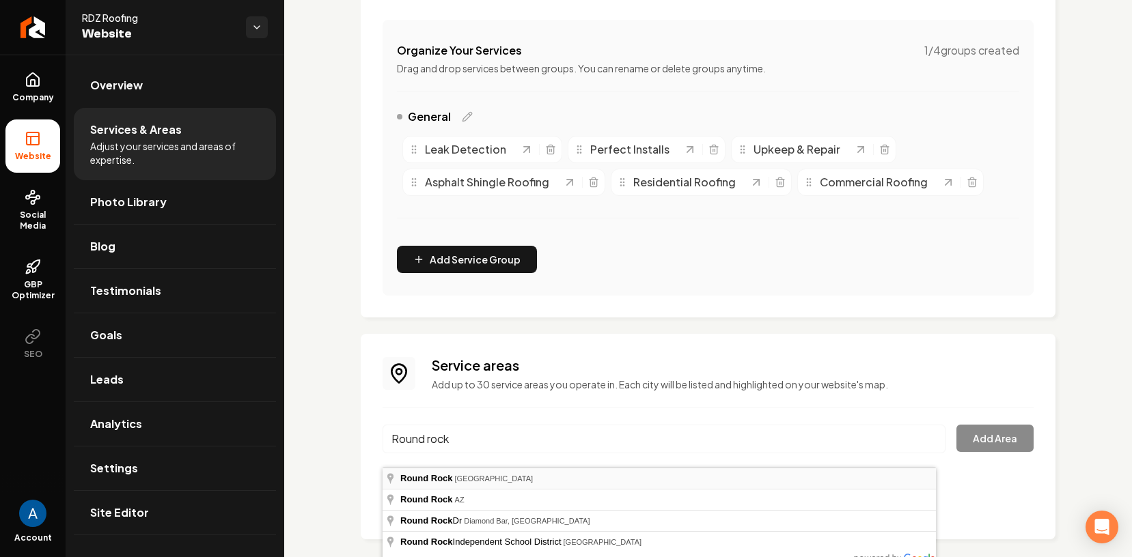
type input "[GEOGRAPHIC_DATA], [GEOGRAPHIC_DATA]"
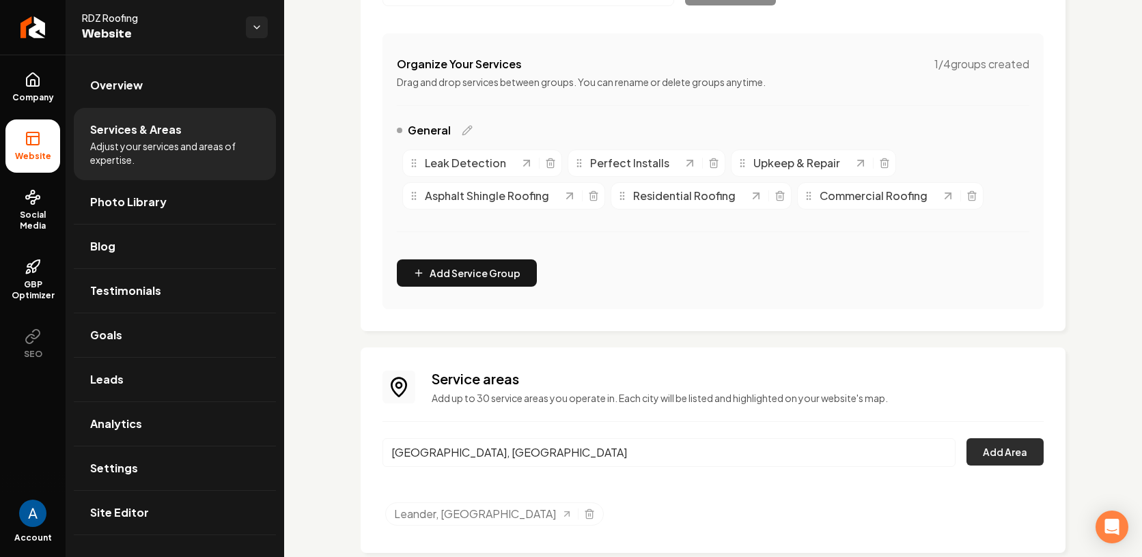
click at [993, 452] on button "Add Area" at bounding box center [1005, 452] width 77 height 27
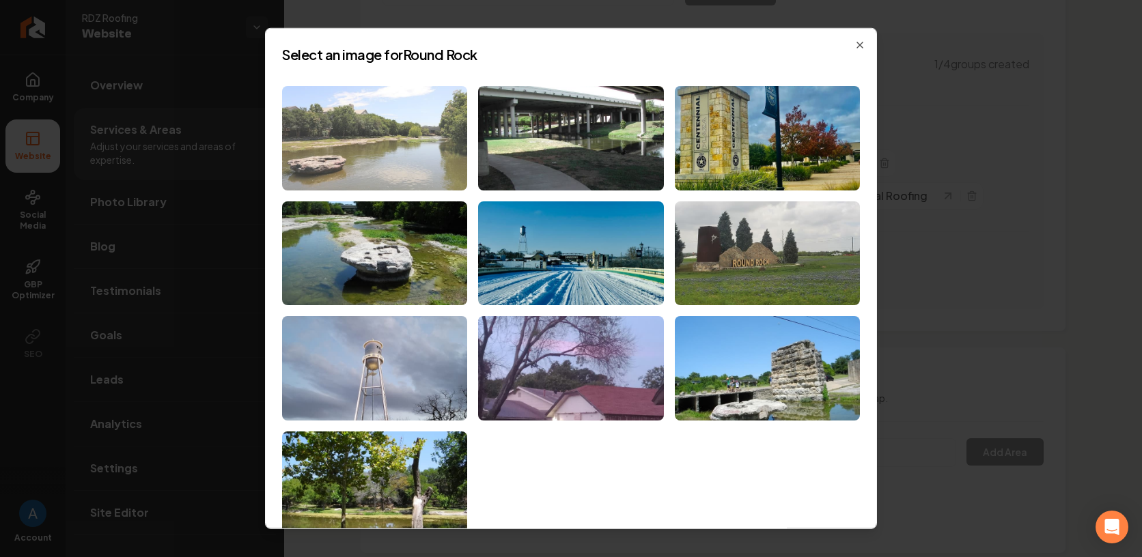
click at [383, 115] on img at bounding box center [374, 138] width 185 height 105
